Goal: Task Accomplishment & Management: Manage account settings

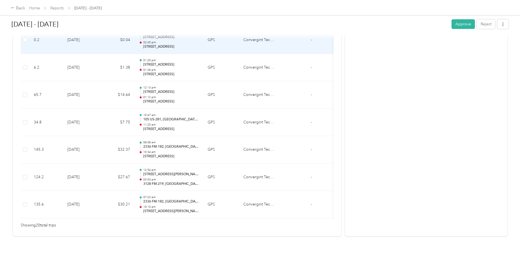
scroll to position [536, 0]
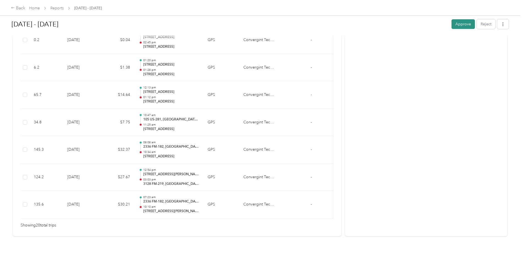
click at [465, 23] on button "Approve" at bounding box center [463, 24] width 23 height 10
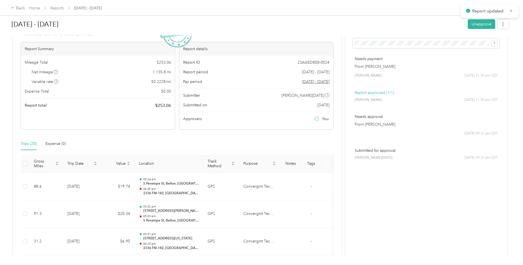
scroll to position [0, 0]
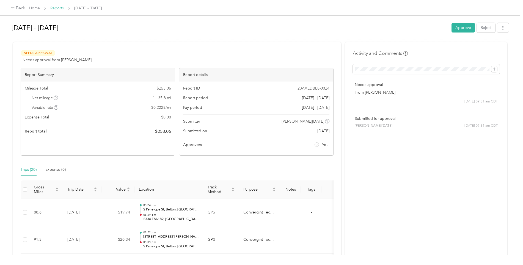
click at [51, 8] on link "Reports" at bounding box center [56, 8] width 13 height 5
